Goal: Information Seeking & Learning: Learn about a topic

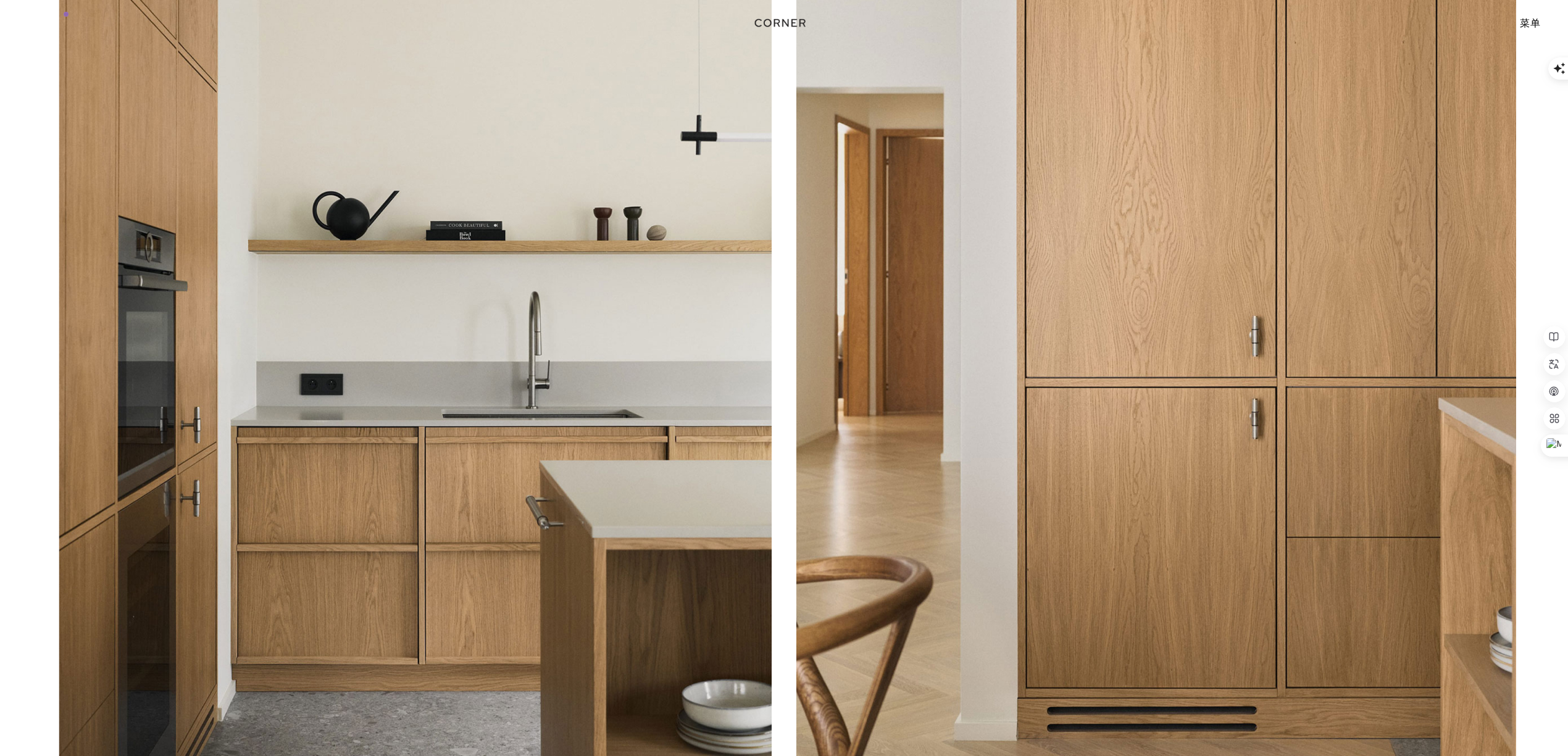
scroll to position [209, 0]
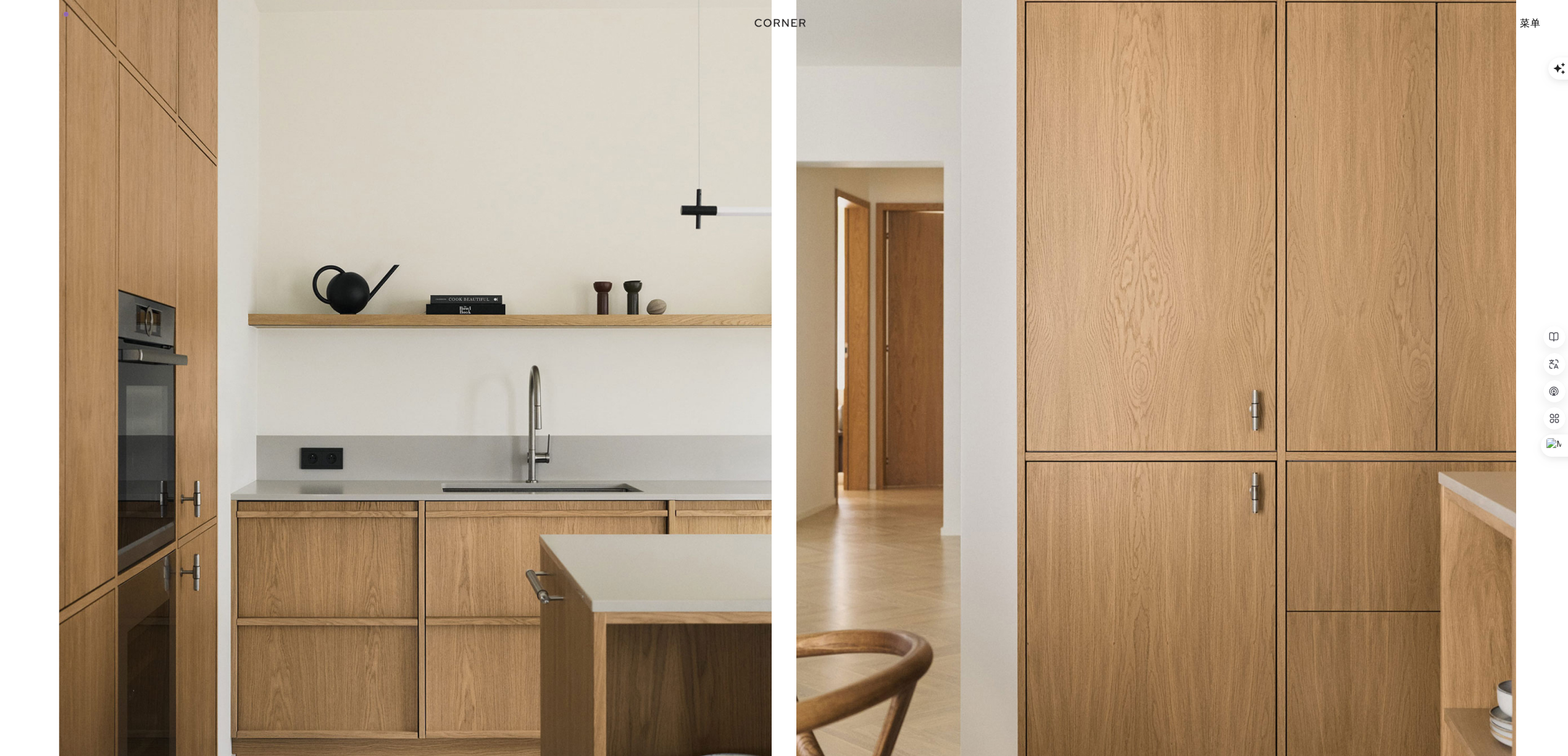
drag, startPoint x: 410, startPoint y: 400, endPoint x: 408, endPoint y: 394, distance: 6.3
click at [410, 400] on img at bounding box center [411, 422] width 719 height 900
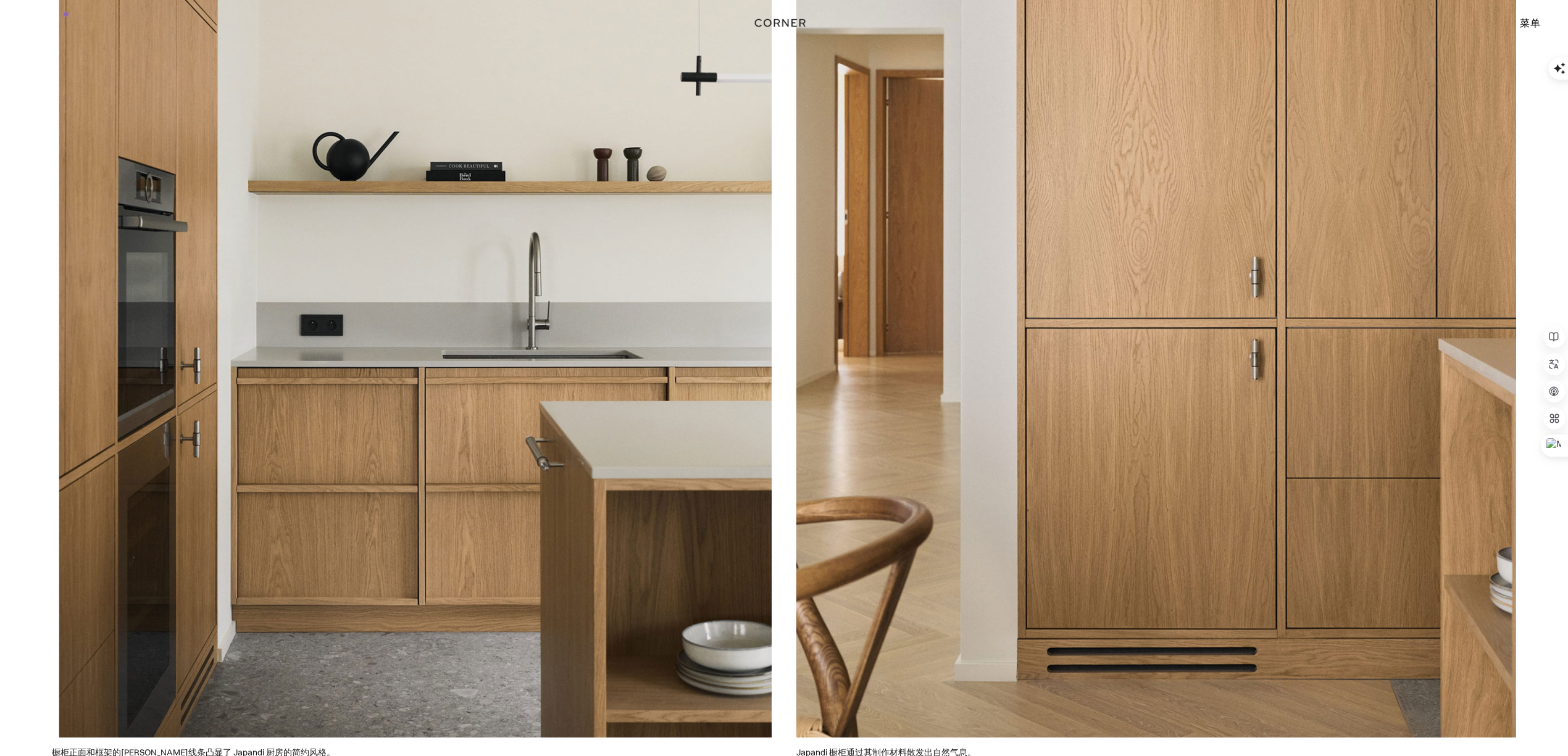
scroll to position [538, 0]
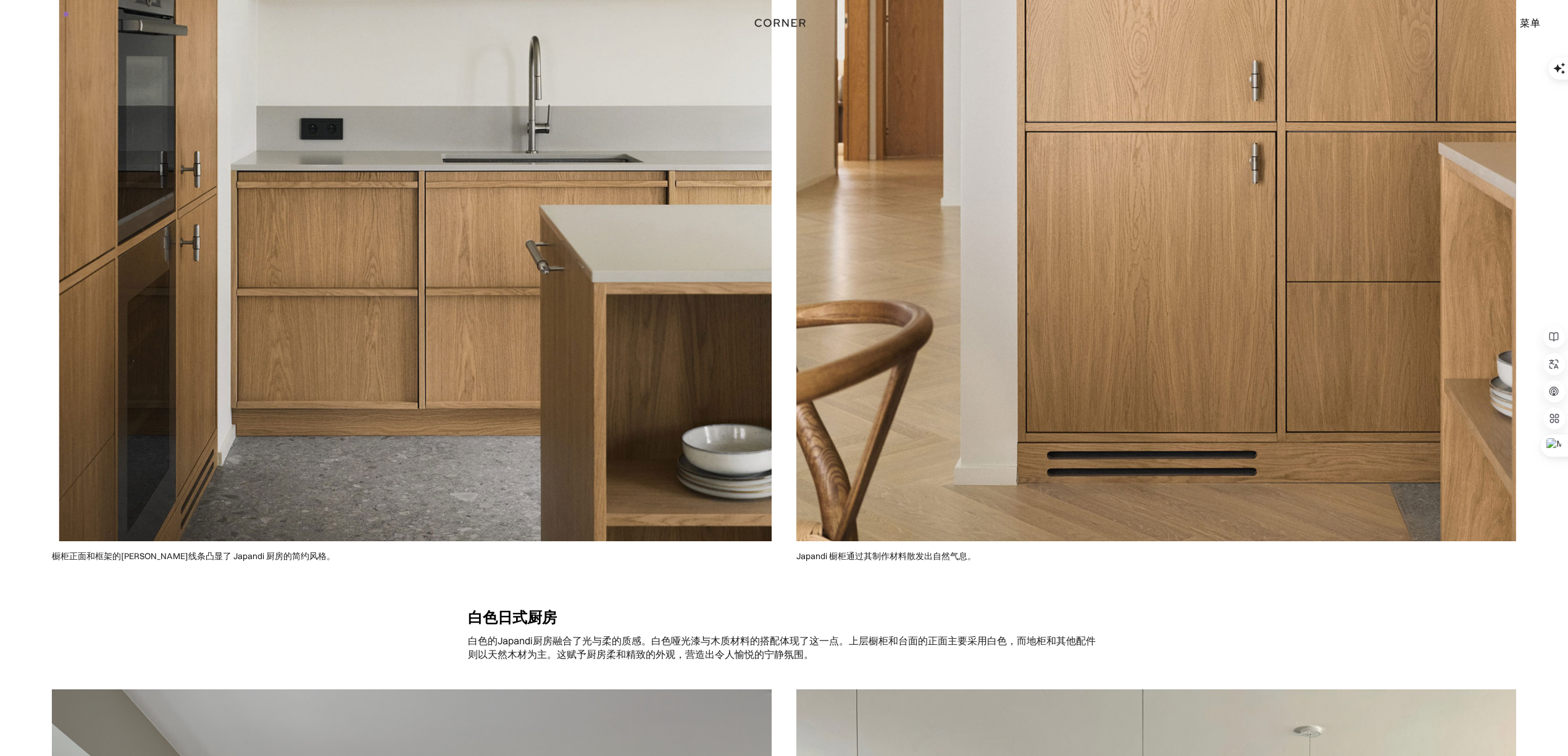
click at [464, 295] on img at bounding box center [411, 92] width 719 height 900
click at [521, 294] on img at bounding box center [411, 92] width 719 height 900
click at [313, 354] on img at bounding box center [411, 92] width 719 height 900
click at [348, 339] on img at bounding box center [411, 92] width 719 height 900
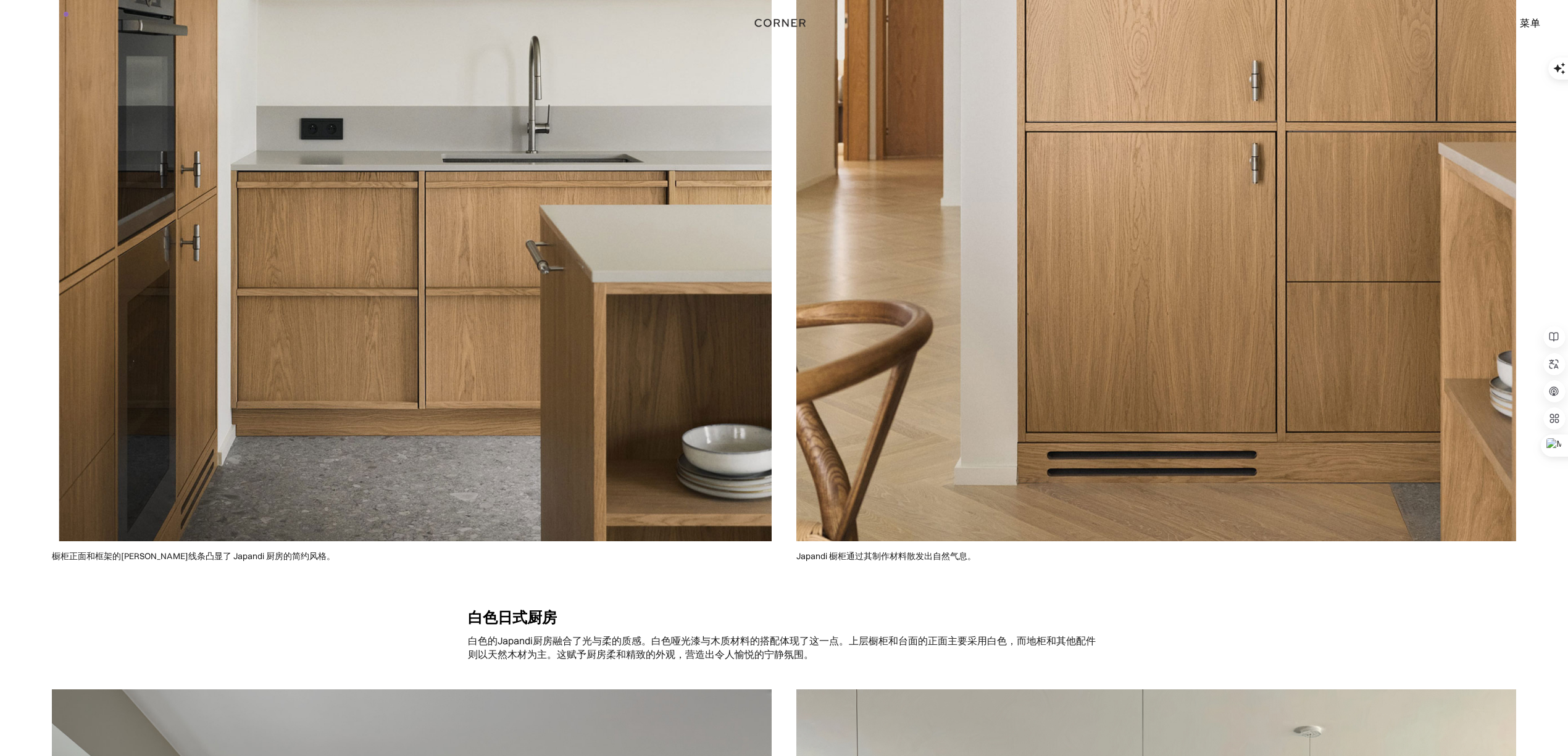
click at [348, 339] on img at bounding box center [411, 92] width 719 height 900
click at [453, 309] on img at bounding box center [411, 92] width 719 height 900
click at [455, 309] on img at bounding box center [411, 92] width 719 height 900
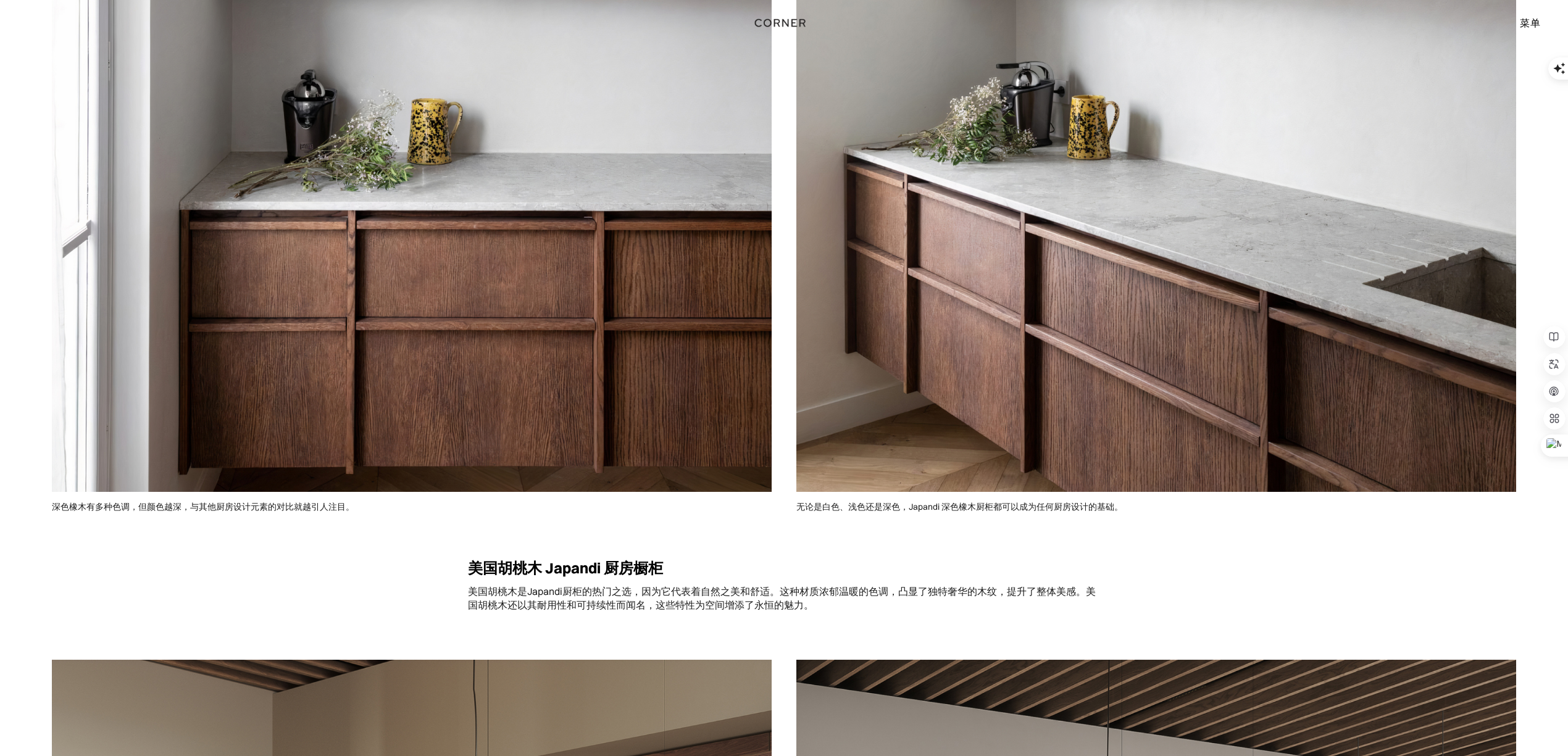
scroll to position [4078, 0]
